Goal: Task Accomplishment & Management: Complete application form

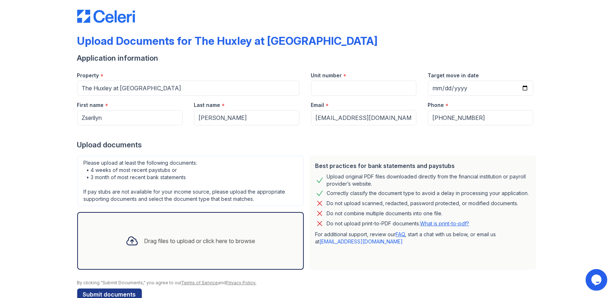
scroll to position [23, 0]
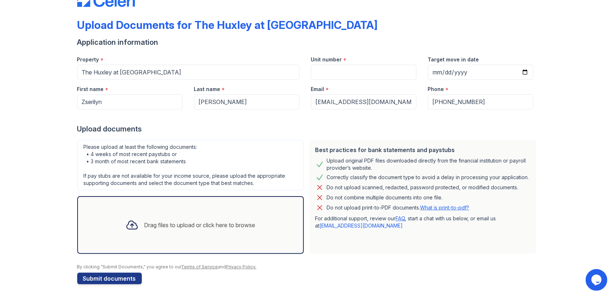
click at [201, 224] on div "Drag files to upload or click here to browse" at bounding box center [199, 225] width 111 height 9
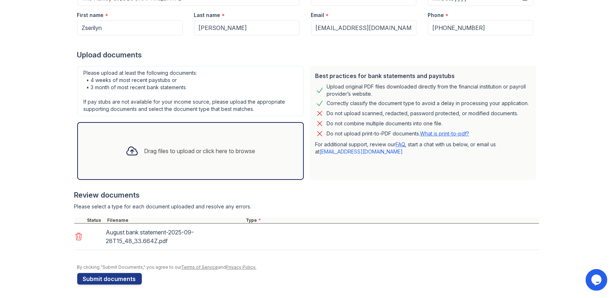
scroll to position [97, 0]
click at [195, 155] on div "Drag files to upload or click here to browse" at bounding box center [191, 151] width 142 height 25
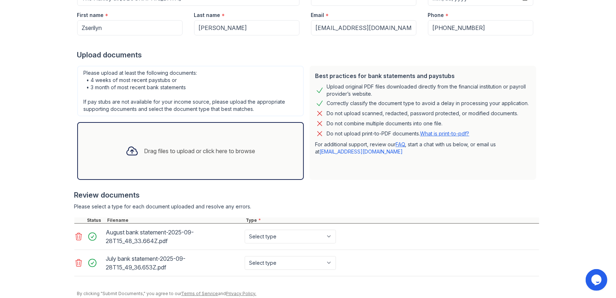
click at [168, 151] on div "Drag files to upload or click here to browse" at bounding box center [199, 151] width 111 height 9
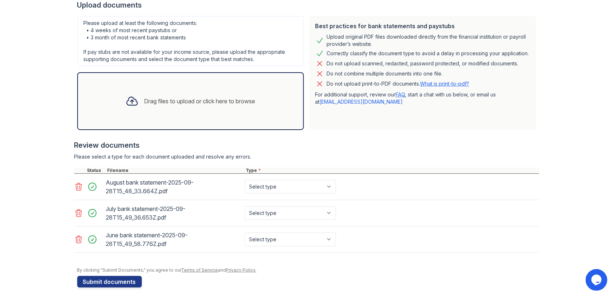
scroll to position [150, 0]
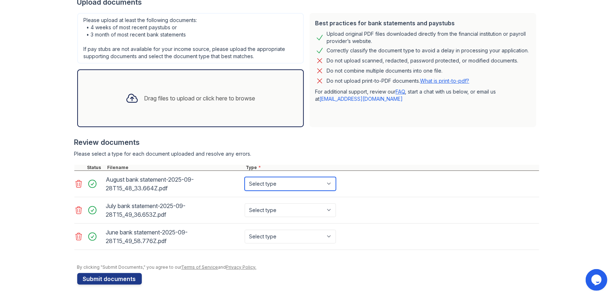
click at [292, 182] on select "Select type Paystub Bank Statement Offer Letter Tax Documents Benefit Award Let…" at bounding box center [290, 184] width 91 height 14
select select "bank_statement"
click at [245, 177] on select "Select type Paystub Bank Statement Offer Letter Tax Documents Benefit Award Let…" at bounding box center [290, 184] width 91 height 14
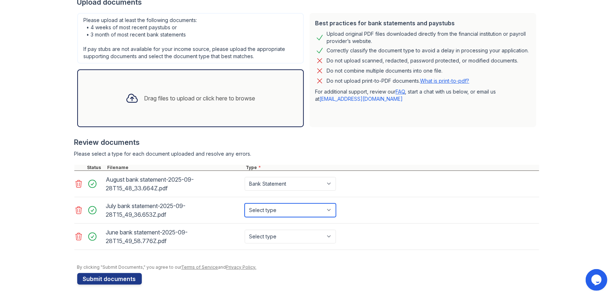
drag, startPoint x: 297, startPoint y: 206, endPoint x: 283, endPoint y: 246, distance: 42.3
click at [283, 246] on div "August bank statement-2025-09-28T15_48_33.664Z.pdf Select type Paystub Bank Sta…" at bounding box center [306, 210] width 465 height 79
click at [245, 203] on select "Select type Paystub Bank Statement Offer Letter Tax Documents Benefit Award Let…" at bounding box center [290, 210] width 91 height 14
click at [291, 212] on select "Select type Paystub Bank Statement Offer Letter Tax Documents Benefit Award Let…" at bounding box center [290, 210] width 91 height 14
select select "bank_statement"
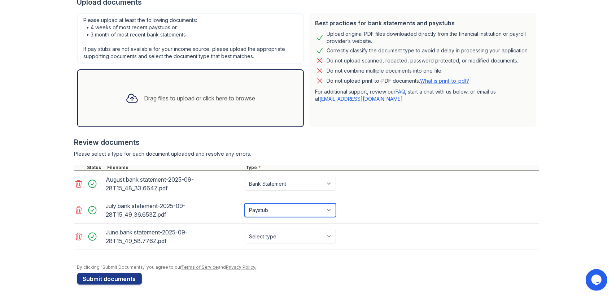
click at [245, 203] on select "Select type Paystub Bank Statement Offer Letter Tax Documents Benefit Award Let…" at bounding box center [290, 210] width 91 height 14
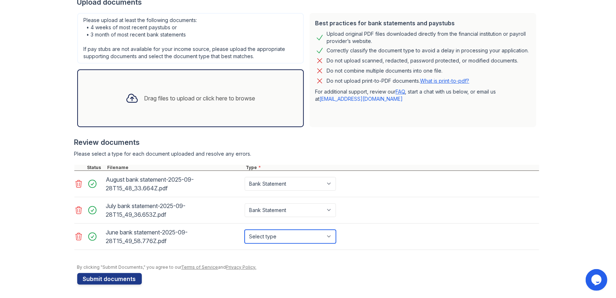
click at [287, 233] on select "Select type Paystub Bank Statement Offer Letter Tax Documents Benefit Award Let…" at bounding box center [290, 237] width 91 height 14
select select "bank_statement"
click at [245, 230] on select "Select type Paystub Bank Statement Offer Letter Tax Documents Benefit Award Let…" at bounding box center [290, 237] width 91 height 14
click at [121, 277] on button "Submit documents" at bounding box center [109, 279] width 65 height 12
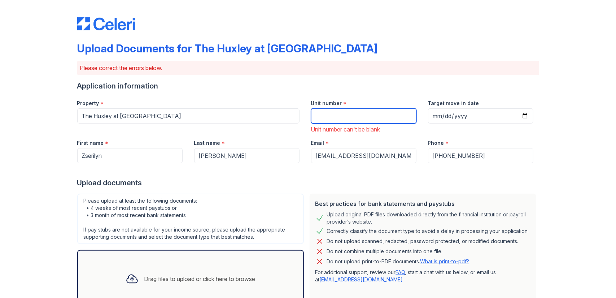
click at [330, 121] on input "Unit number" at bounding box center [363, 115] width 105 height 15
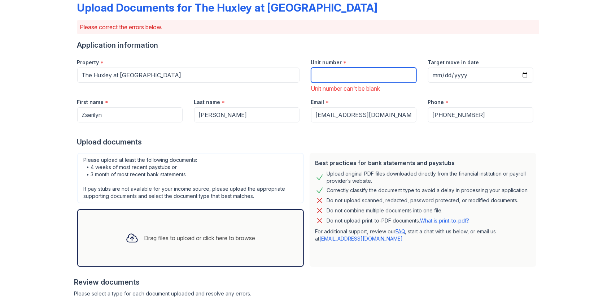
scroll to position [36, 0]
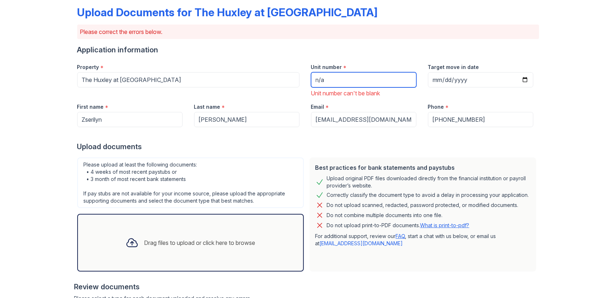
type input "n/a"
click at [566, 162] on div "Upload Documents for The Huxley at [GEOGRAPHIC_DATA] Please correct the errors …" at bounding box center [308, 203] width 593 height 479
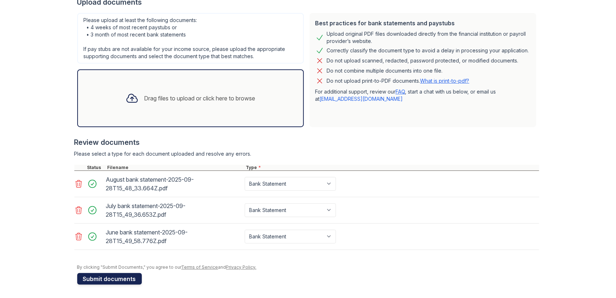
click at [132, 278] on button "Submit documents" at bounding box center [109, 279] width 65 height 12
